Goal: Task Accomplishment & Management: Manage account settings

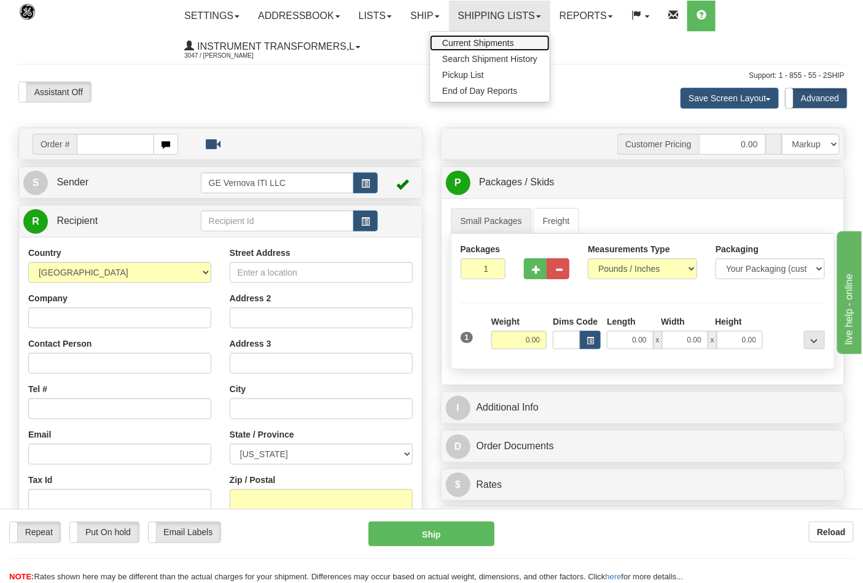
click at [513, 42] on span "Current Shipments" at bounding box center [478, 43] width 72 height 10
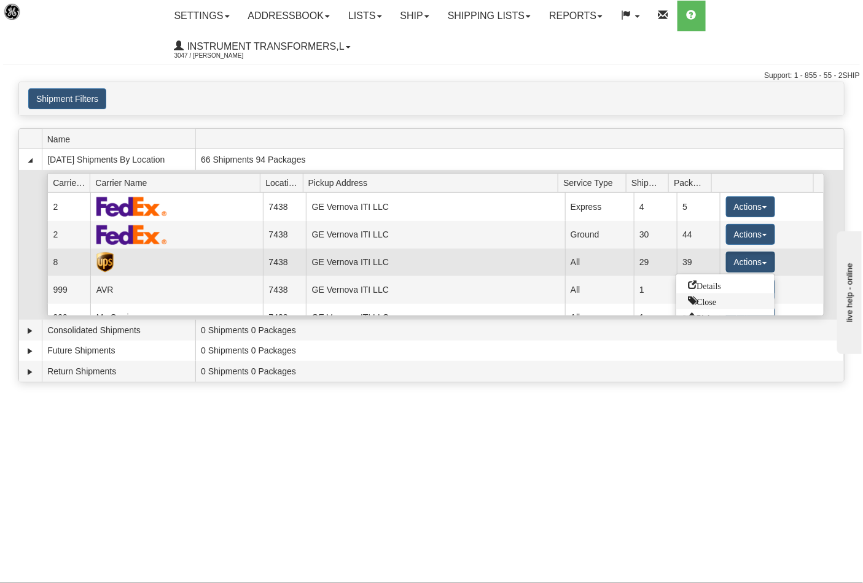
click at [708, 302] on span "Close" at bounding box center [702, 301] width 28 height 9
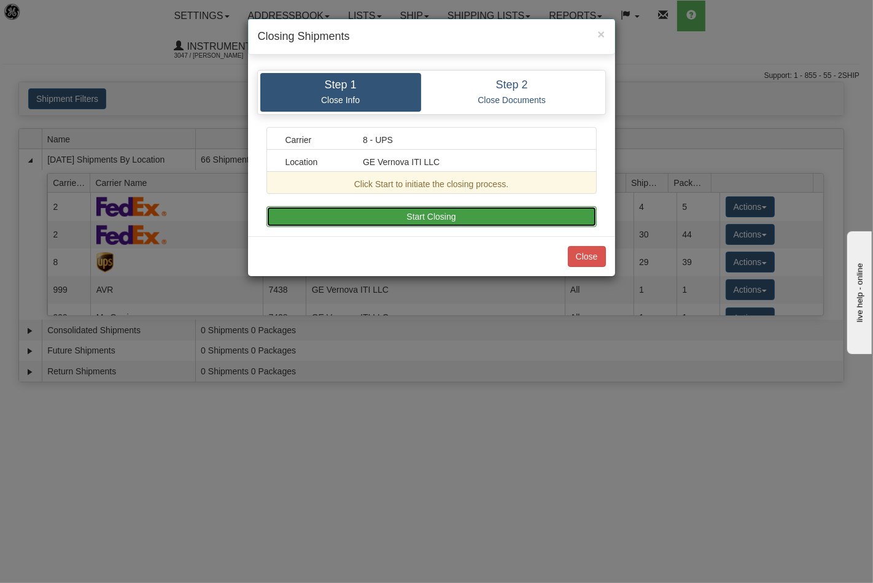
click at [459, 212] on button "Start Closing" at bounding box center [432, 216] width 330 height 21
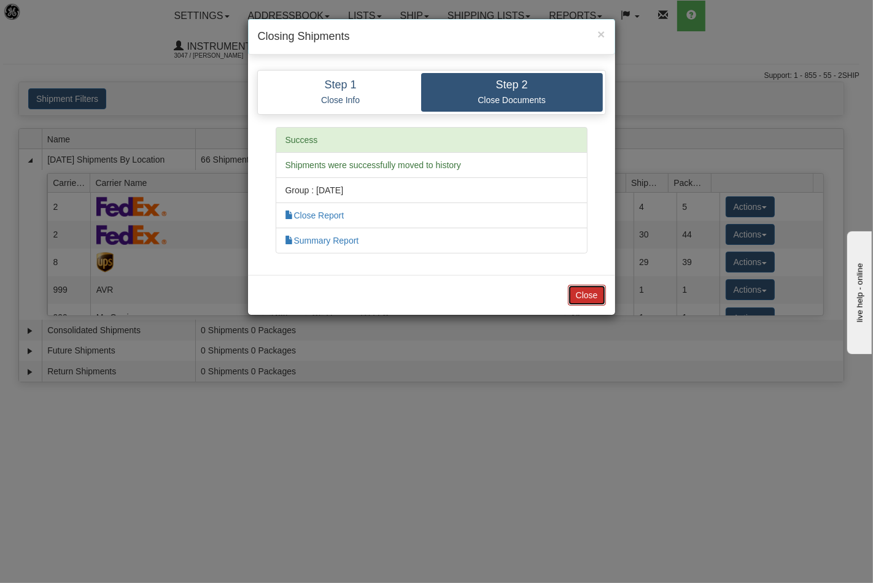
click at [577, 287] on button "Close" at bounding box center [587, 295] width 38 height 21
